Goal: Task Accomplishment & Management: Use online tool/utility

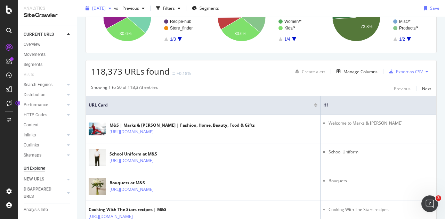
scroll to position [66, 0]
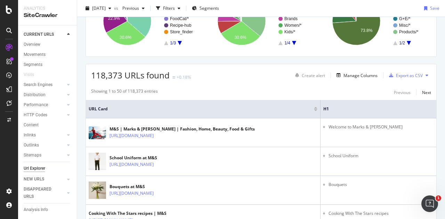
scroll to position [78, 0]
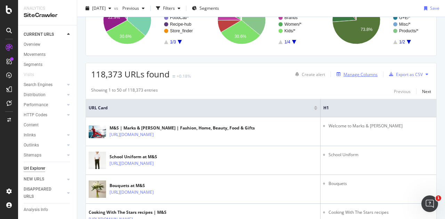
click at [344, 74] on div "Manage Columns" at bounding box center [361, 75] width 34 height 6
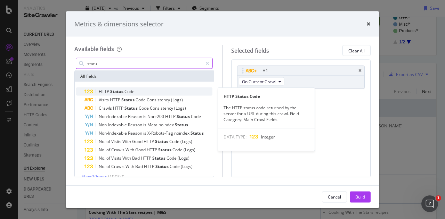
type input "statu"
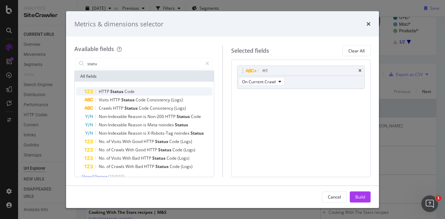
click at [160, 91] on div "HTTP Status Code" at bounding box center [148, 92] width 128 height 8
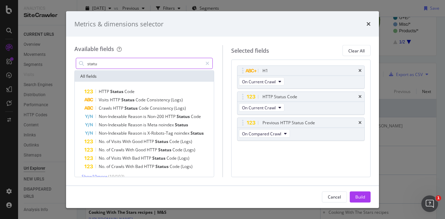
click at [181, 59] on input "statu" at bounding box center [145, 63] width 116 height 10
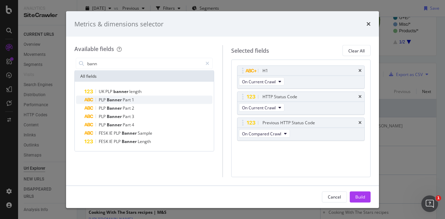
click at [153, 98] on div "PLP Banner Part 1" at bounding box center [148, 100] width 128 height 8
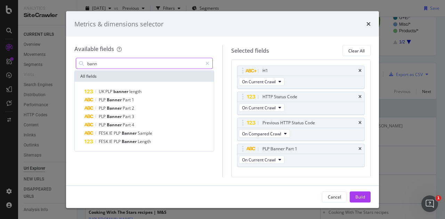
click at [164, 64] on input "bann" at bounding box center [145, 63] width 116 height 10
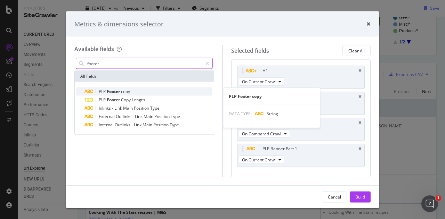
type input "footer"
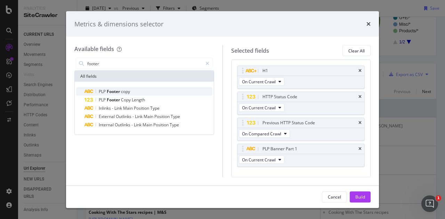
click at [163, 88] on div "PLP Footer copy" at bounding box center [148, 92] width 128 height 8
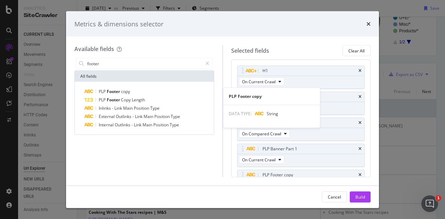
scroll to position [15, 0]
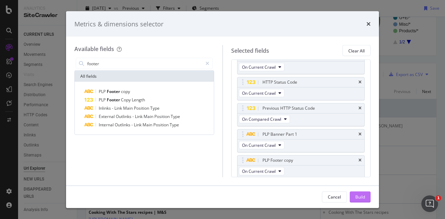
click at [355, 195] on button "Build" at bounding box center [360, 197] width 21 height 11
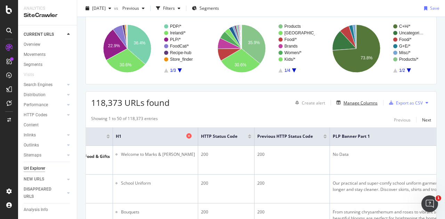
scroll to position [0, 145]
click at [402, 101] on div "Export as CSV" at bounding box center [409, 103] width 27 height 6
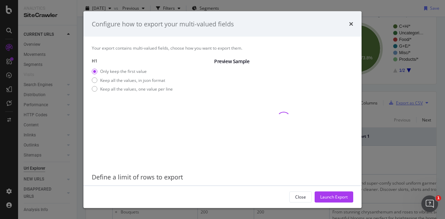
scroll to position [22, 0]
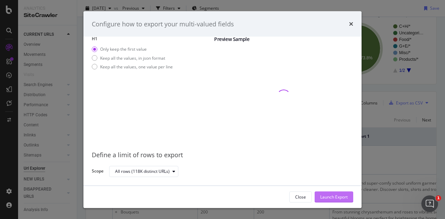
click at [332, 194] on div "Launch Export" at bounding box center [333, 197] width 27 height 6
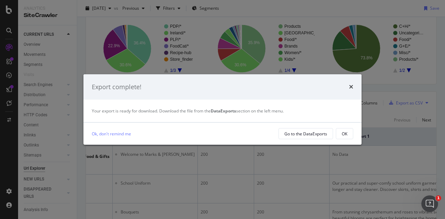
click at [144, 89] on div "Export complete!" at bounding box center [222, 87] width 261 height 9
click at [293, 133] on div "Go to the DataExports" at bounding box center [305, 134] width 43 height 6
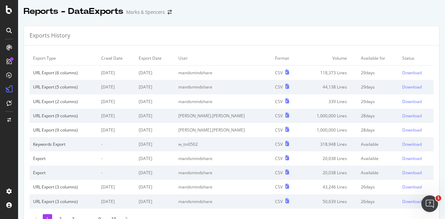
click at [299, 133] on td "1,000,000 Lines" at bounding box center [328, 130] width 58 height 14
click at [402, 70] on div "Download" at bounding box center [411, 73] width 19 height 6
click at [120, 7] on div "Reports - DataExports" at bounding box center [74, 12] width 100 height 12
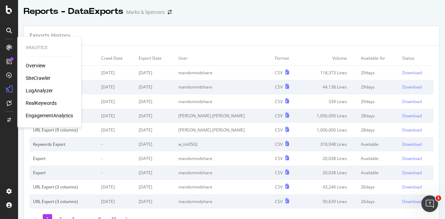
click at [39, 78] on div "SiteCrawler" at bounding box center [38, 78] width 25 height 7
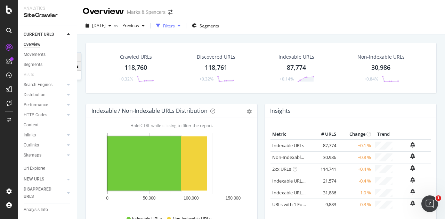
click at [175, 23] on div "Filters" at bounding box center [169, 26] width 12 height 6
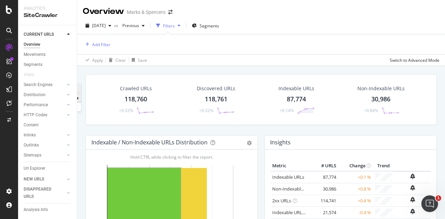
click at [175, 23] on div "Filters" at bounding box center [169, 26] width 12 height 6
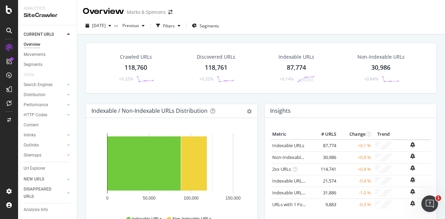
click at [218, 68] on div "118,761" at bounding box center [216, 67] width 23 height 9
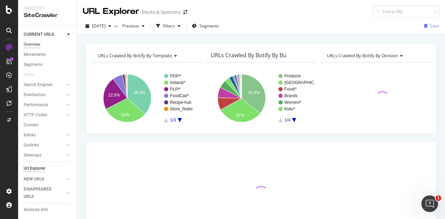
click at [36, 42] on div "Overview" at bounding box center [32, 44] width 17 height 7
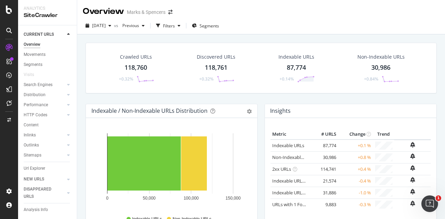
click at [138, 64] on div "118,760" at bounding box center [135, 67] width 23 height 9
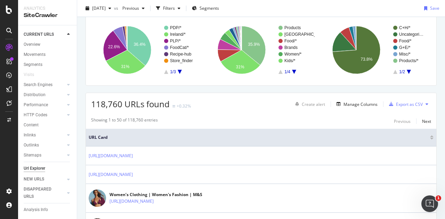
scroll to position [50, 0]
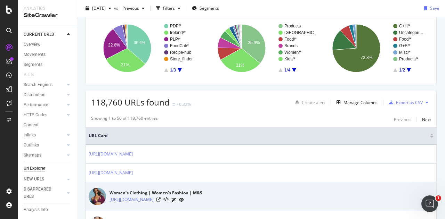
click at [243, 188] on div "Women’s Clothing | Women's Fashion | M&S https://www.marksandspencer.com/c/women" at bounding box center [261, 196] width 345 height 17
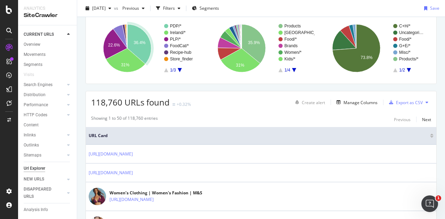
click at [143, 36] on icon "A chart." at bounding box center [139, 44] width 24 height 40
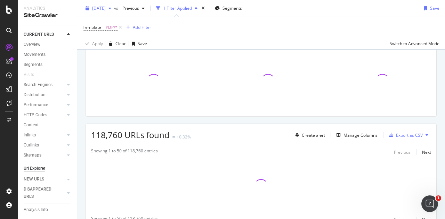
scroll to position [82, 0]
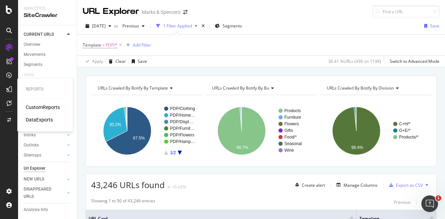
click at [42, 108] on div "CustomReports" at bounding box center [43, 107] width 34 height 7
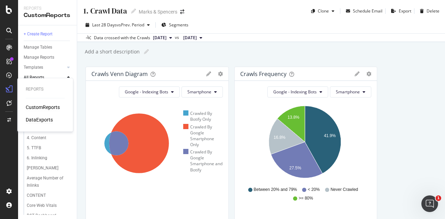
click at [35, 118] on div "DataExports" at bounding box center [39, 119] width 27 height 7
